Goal: Find specific page/section: Find specific page/section

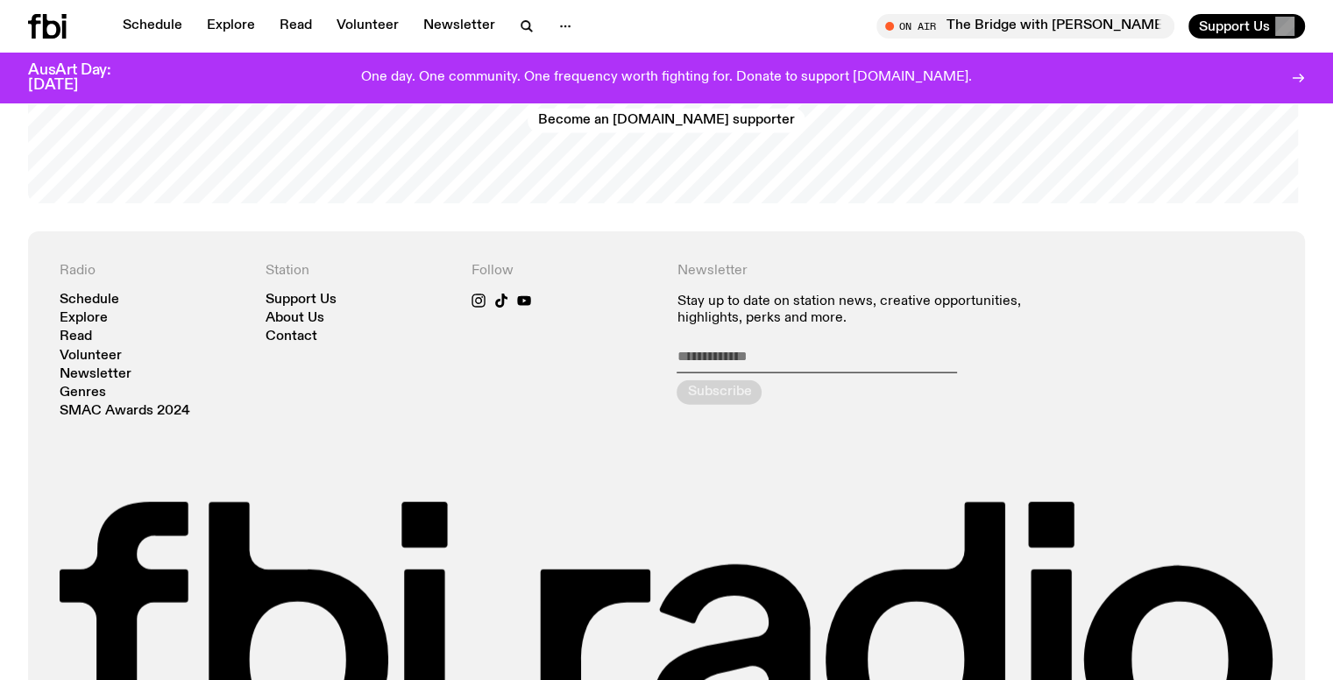
scroll to position [3790, 0]
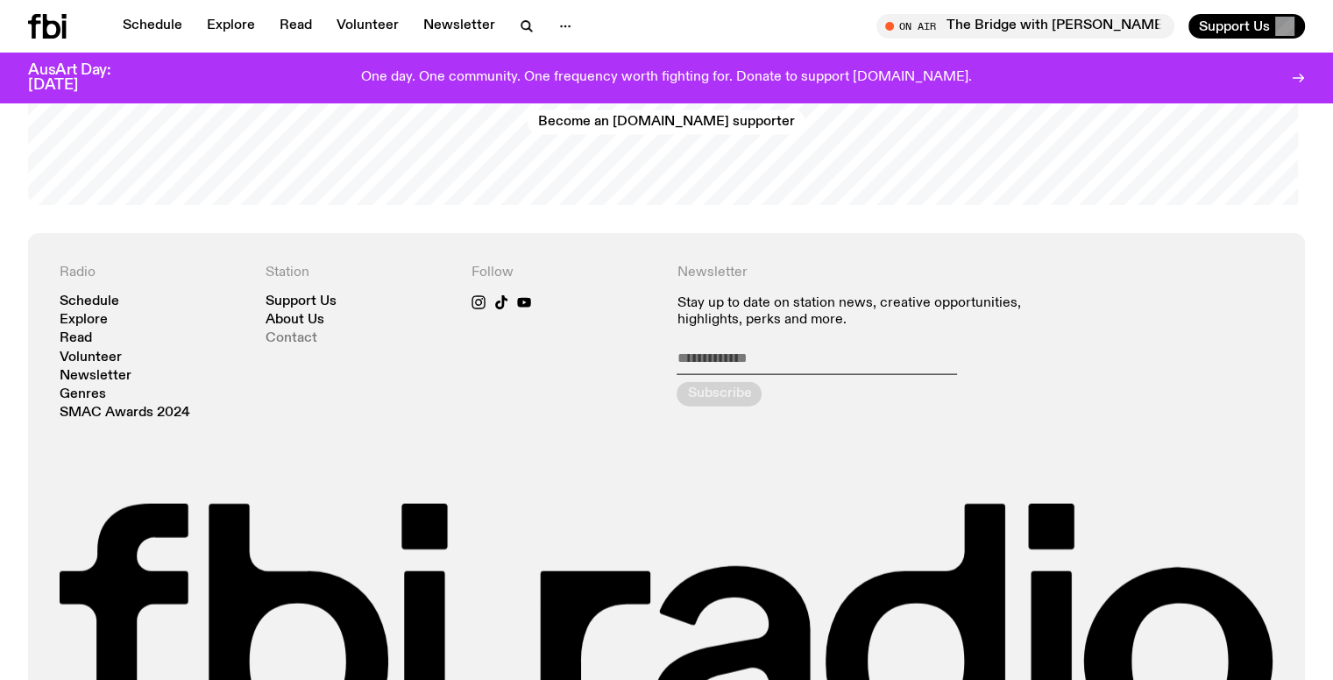
click at [307, 332] on link "Contact" at bounding box center [292, 338] width 52 height 13
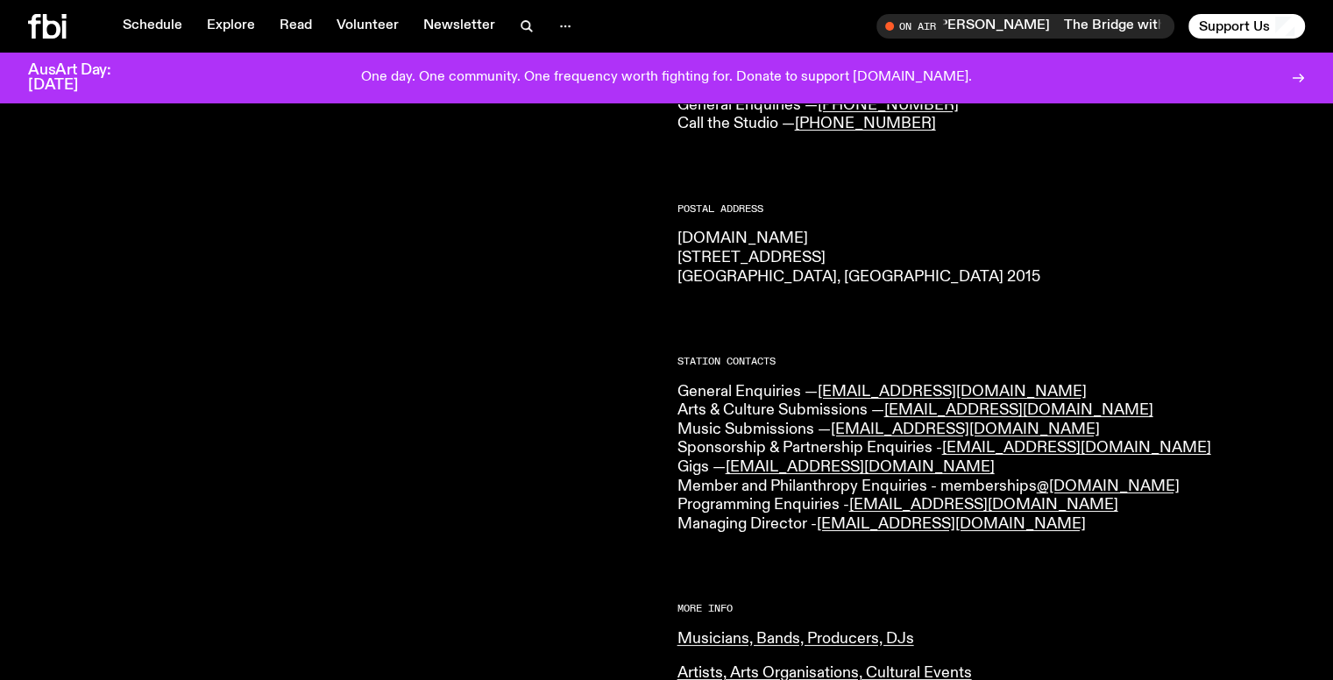
scroll to position [456, 0]
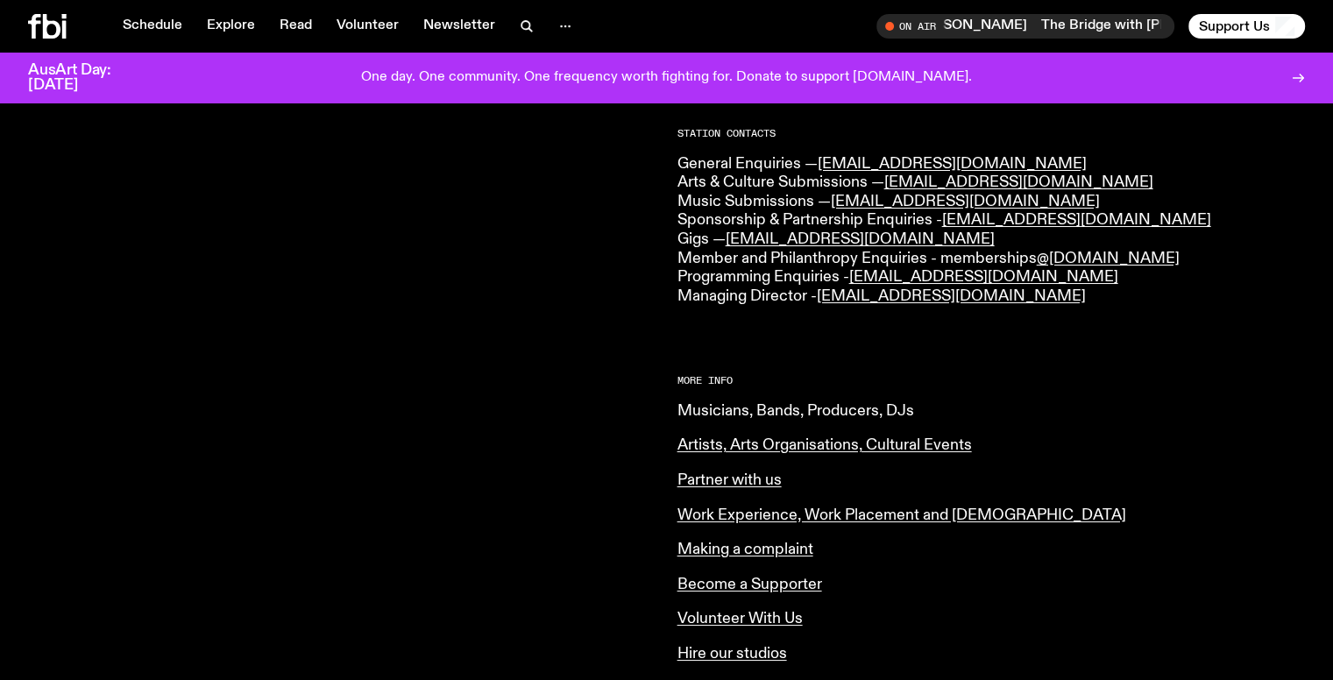
click at [758, 416] on link "Musicians, Bands, Producers, DJs" at bounding box center [795, 411] width 237 height 16
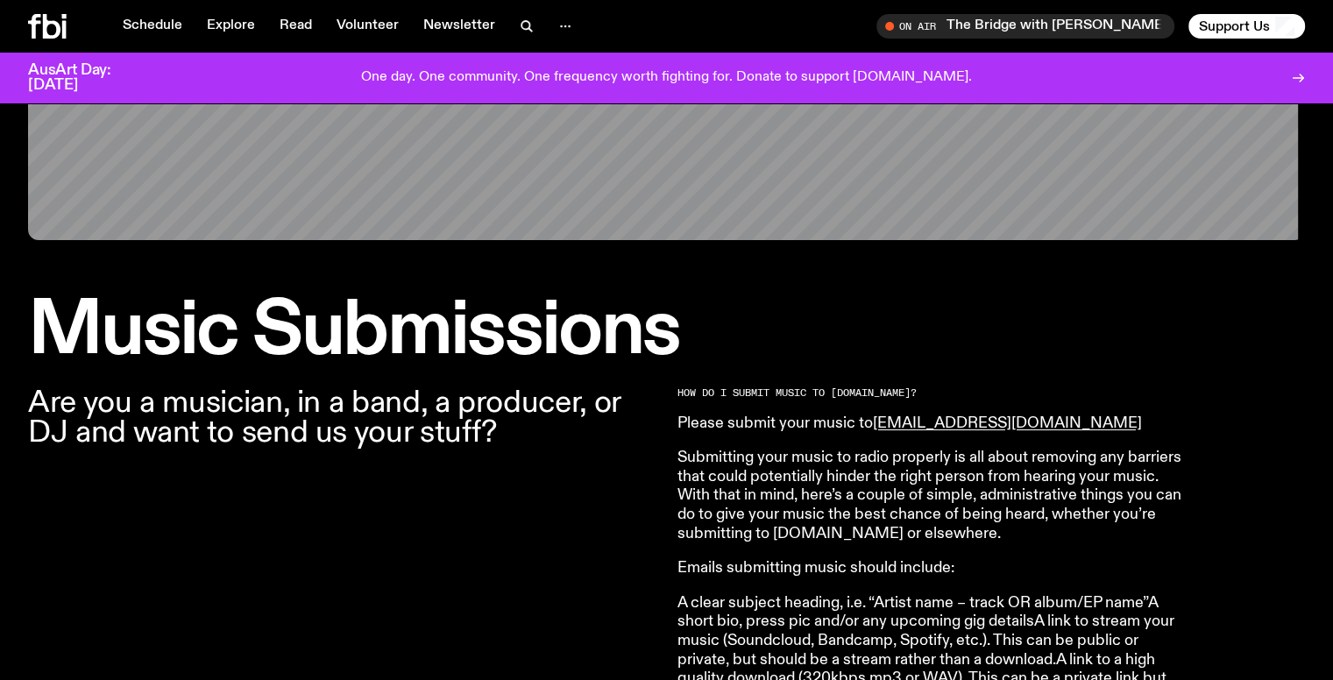
scroll to position [336, 0]
